Goal: Navigation & Orientation: Understand site structure

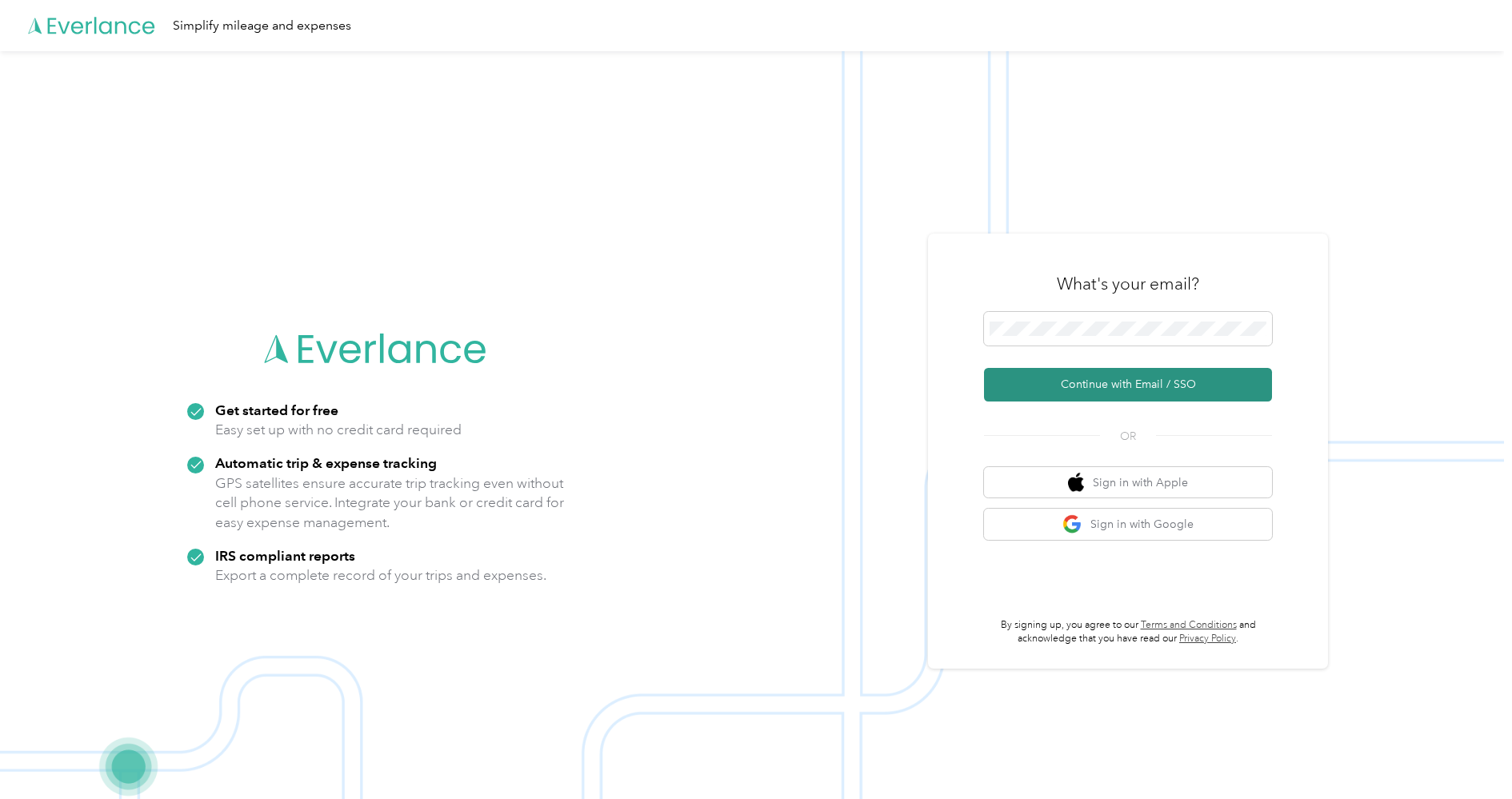
click at [1123, 383] on button "Continue with Email / SSO" at bounding box center [1128, 385] width 288 height 34
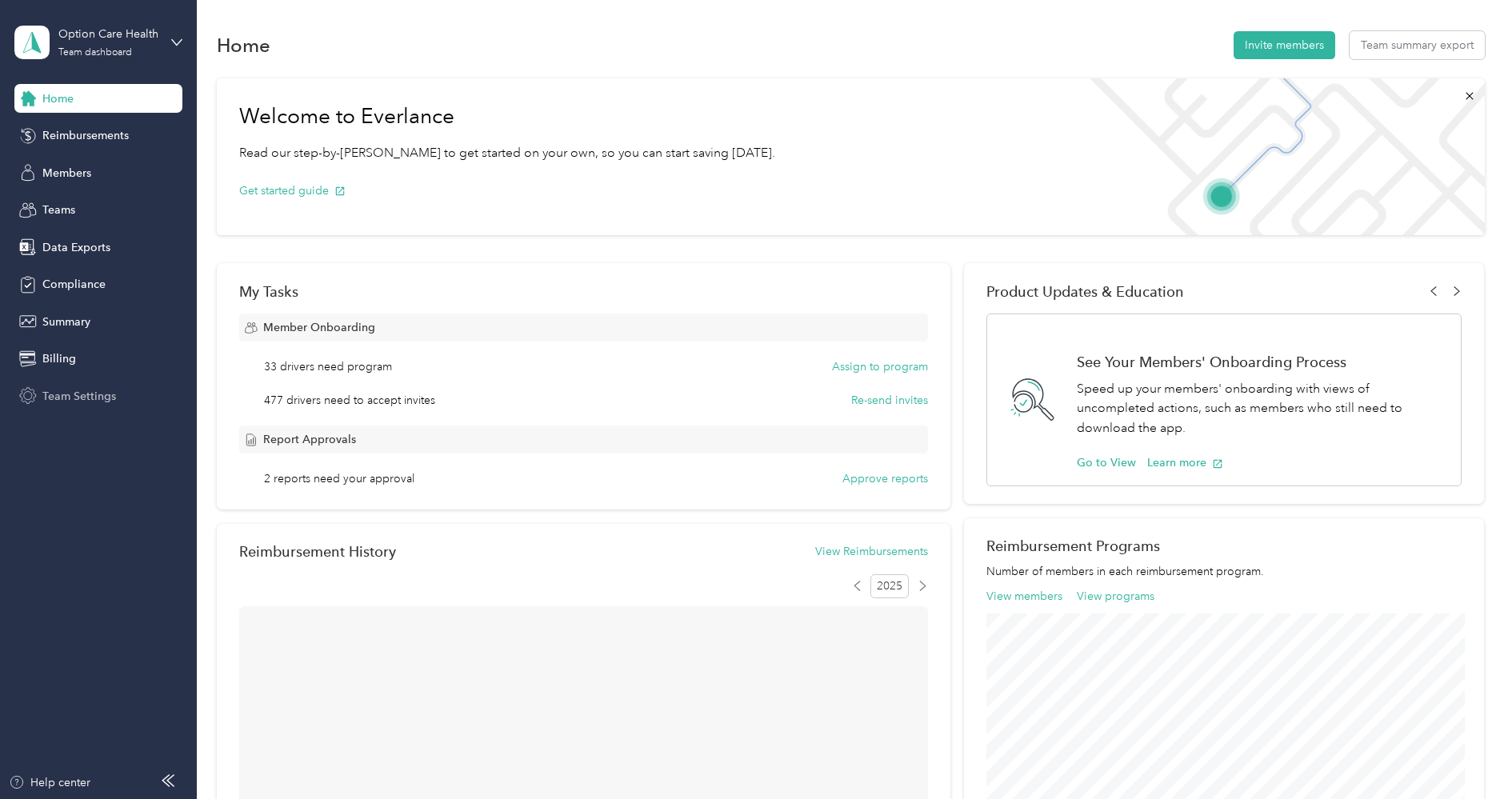
click at [86, 392] on span "Team Settings" at bounding box center [79, 396] width 74 height 17
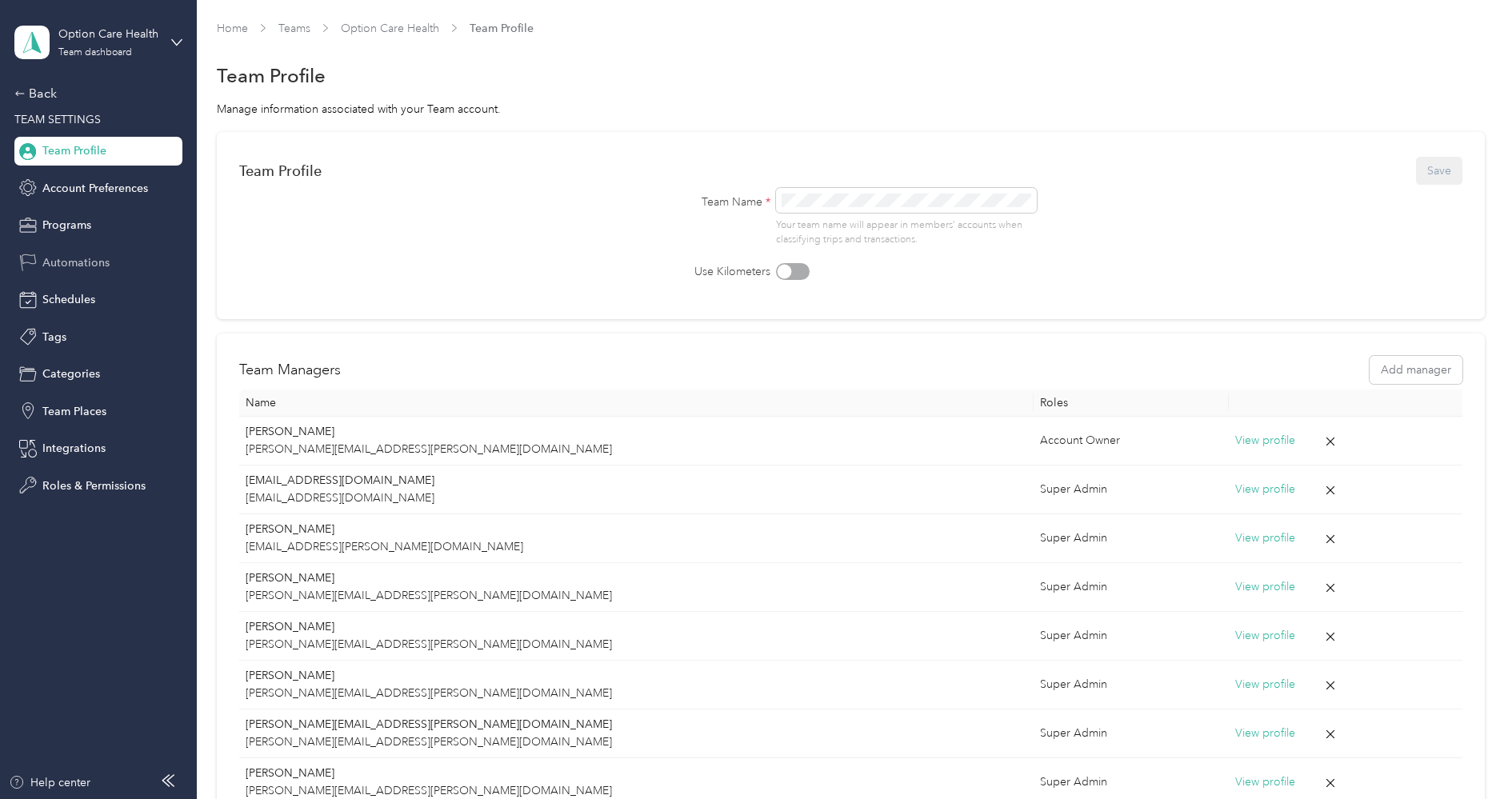
click at [66, 266] on span "Automations" at bounding box center [76, 263] width 67 height 17
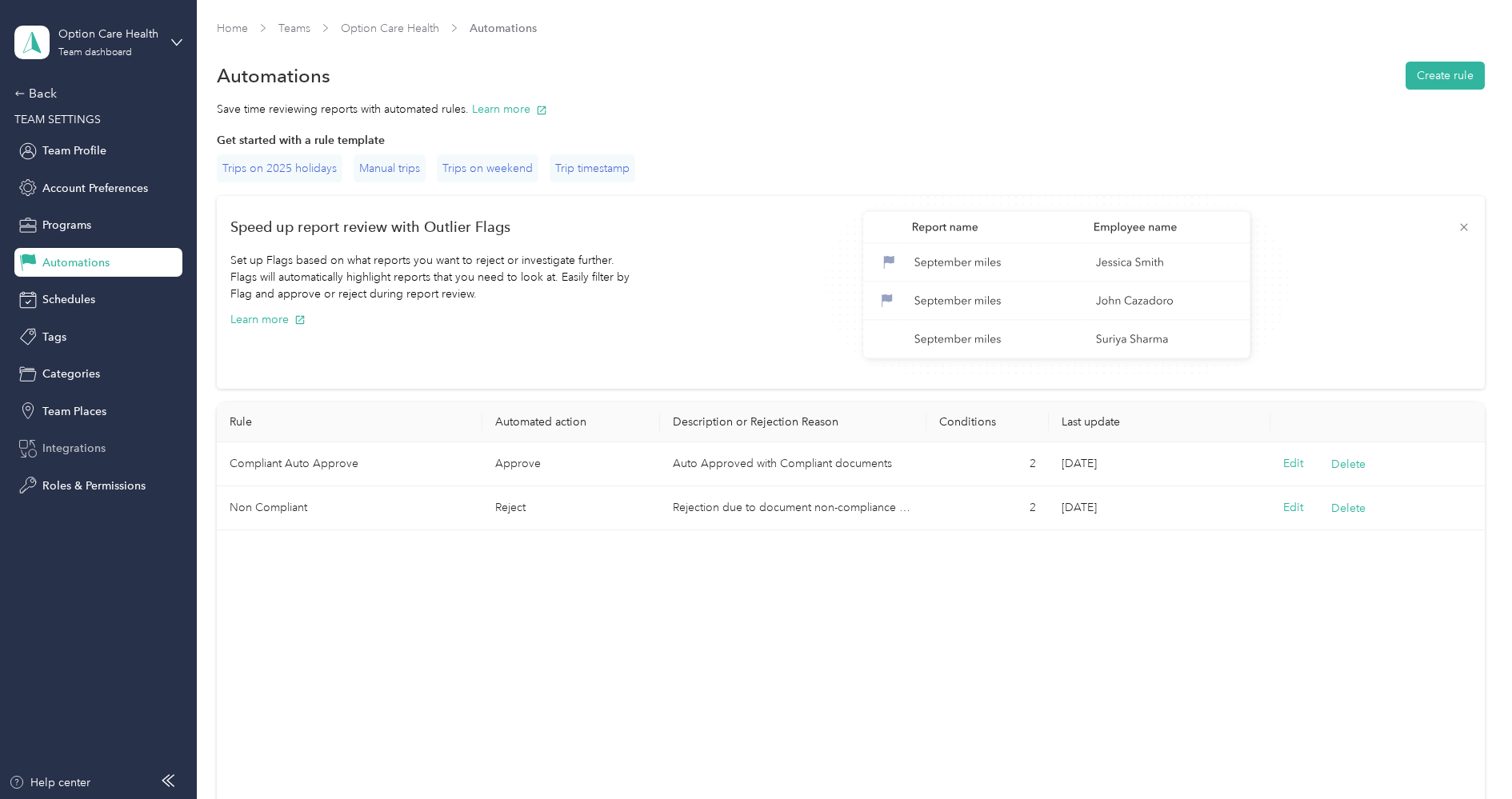
click at [75, 438] on div "Integrations" at bounding box center [98, 449] width 168 height 29
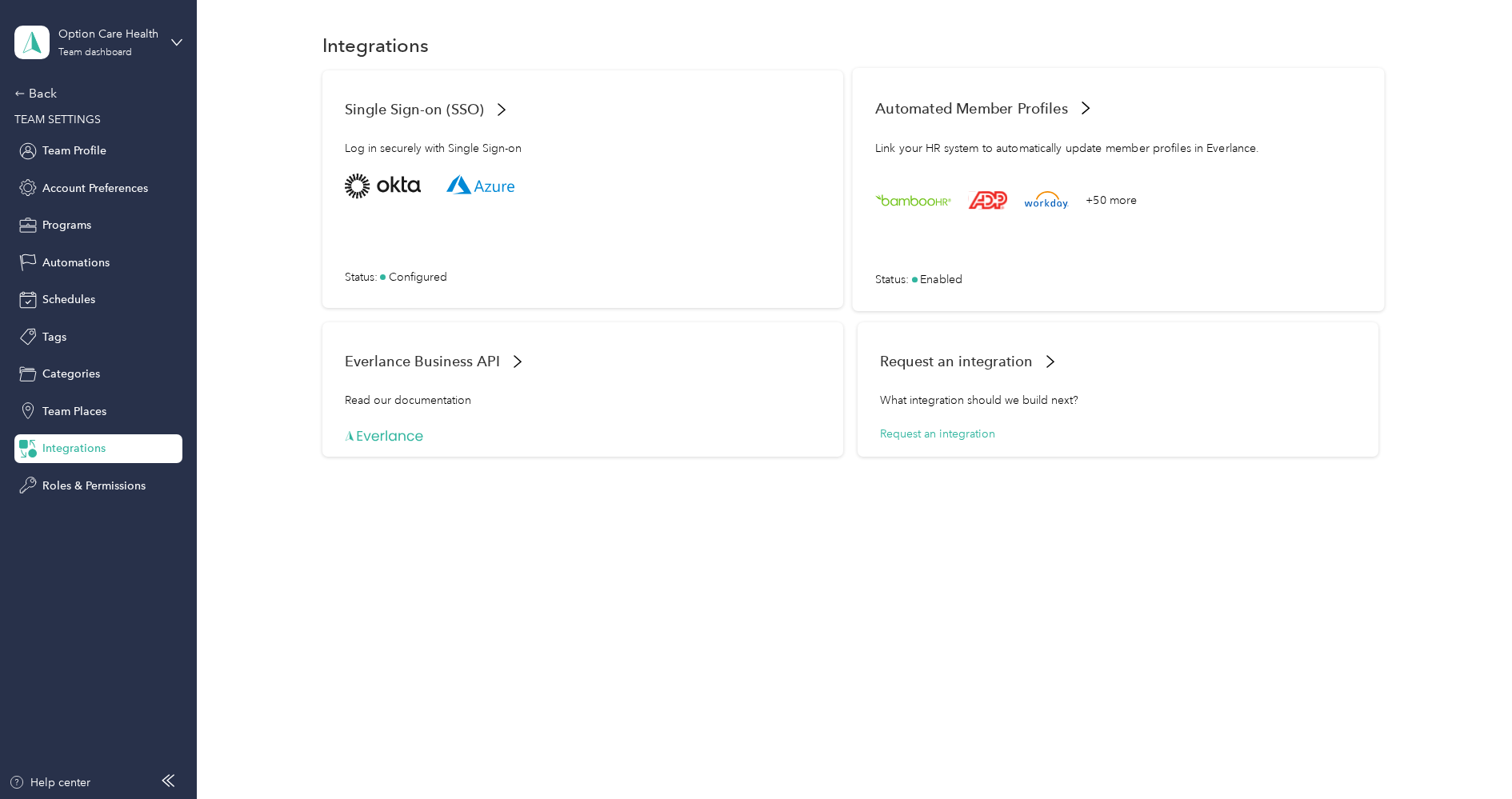
click at [1047, 253] on div "+50 more Status : Enabled" at bounding box center [1118, 231] width 486 height 114
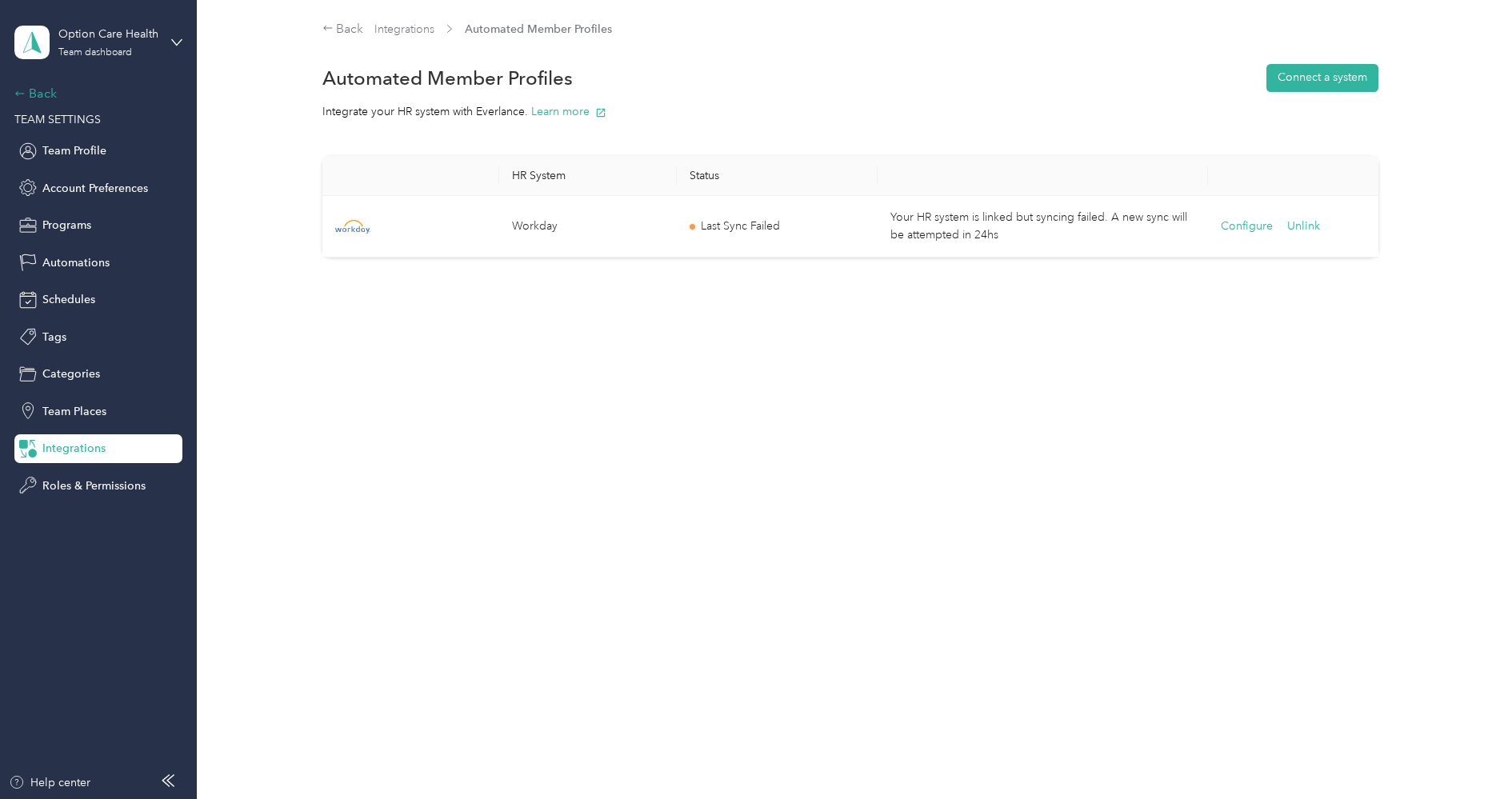
click at [58, 100] on div "Back" at bounding box center [94, 93] width 160 height 20
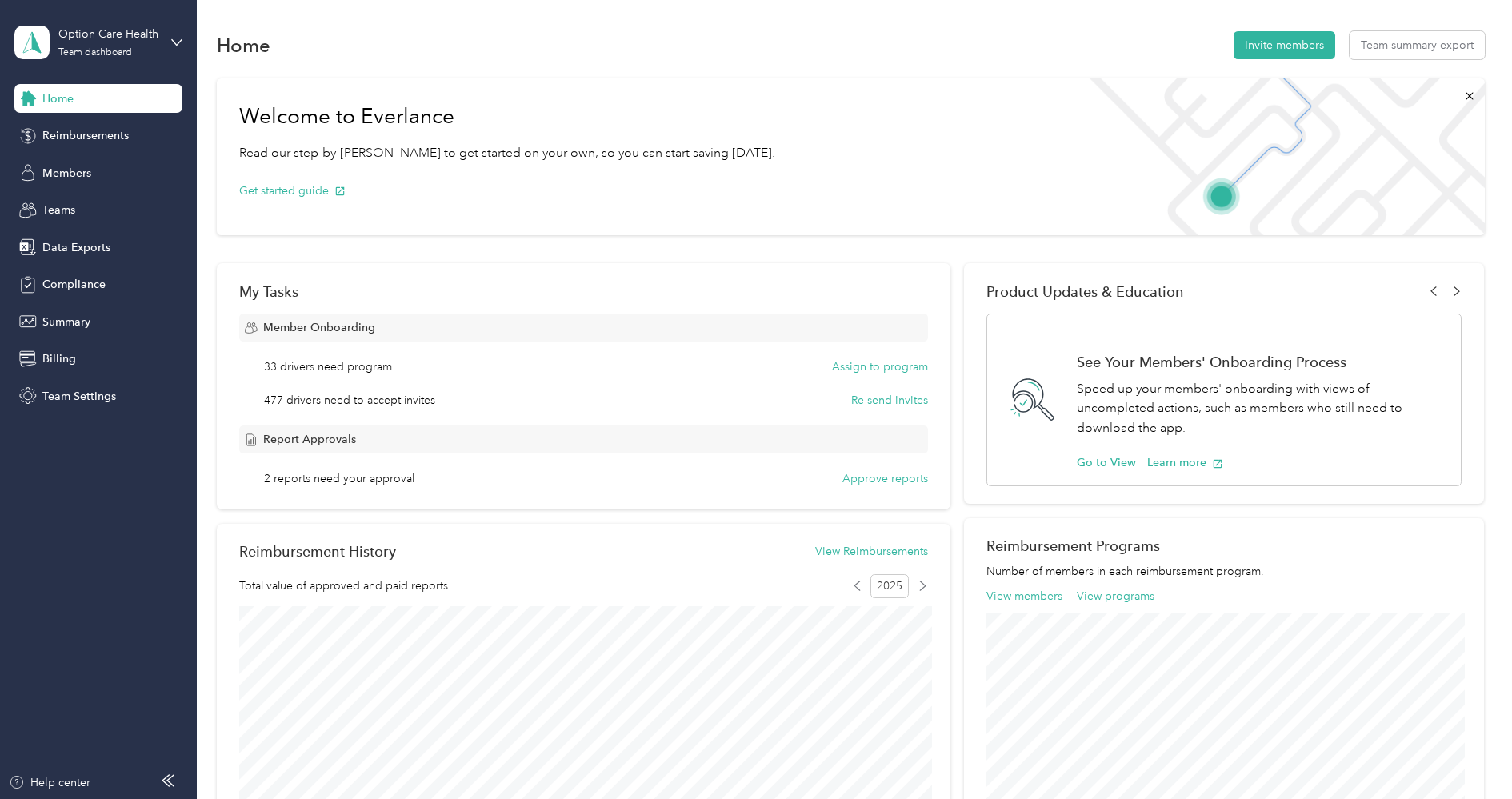
click at [58, 102] on span "Home" at bounding box center [57, 99] width 31 height 17
click at [110, 14] on div "Option Care Health Team dashboard" at bounding box center [98, 42] width 168 height 56
click at [97, 196] on div "Log out" at bounding box center [182, 205] width 314 height 28
